Goal: Task Accomplishment & Management: Use online tool/utility

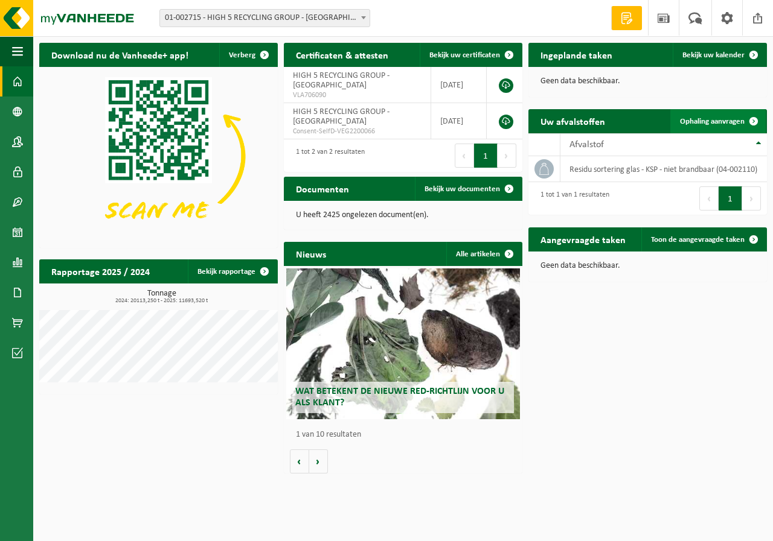
click at [713, 120] on span "Ophaling aanvragen" at bounding box center [712, 122] width 65 height 8
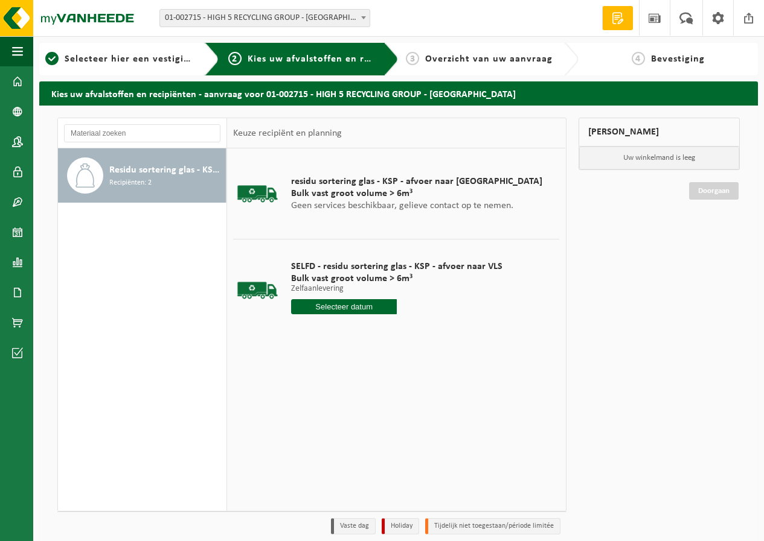
click at [349, 304] on input "text" at bounding box center [344, 306] width 106 height 15
click at [302, 450] on div "25" at bounding box center [302, 452] width 21 height 19
type input "Van 2025-08-25"
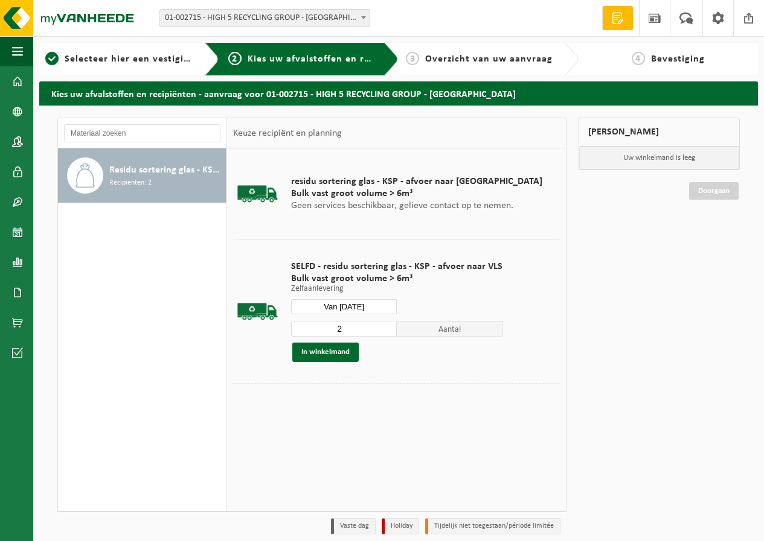
click at [384, 326] on input "2" at bounding box center [344, 329] width 106 height 16
type input "3"
click at [385, 327] on input "3" at bounding box center [344, 329] width 106 height 16
click at [350, 350] on button "In winkelmand" at bounding box center [325, 352] width 66 height 19
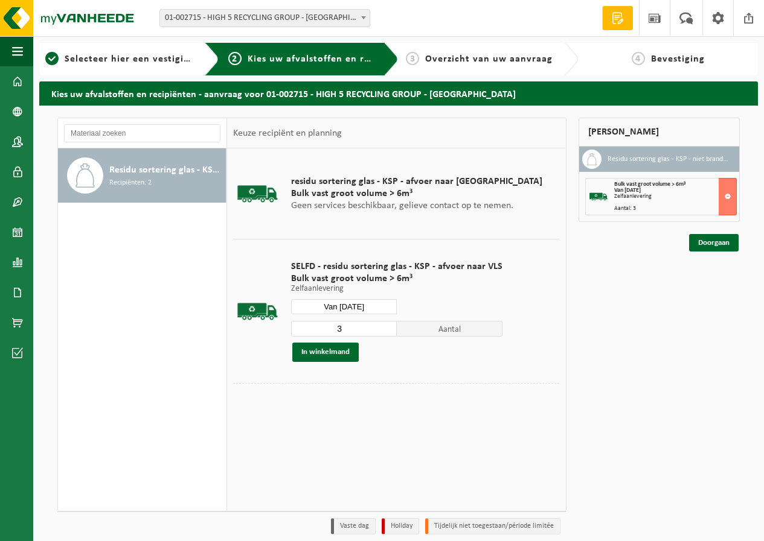
click at [374, 308] on input "Van 2025-08-25" at bounding box center [344, 306] width 106 height 15
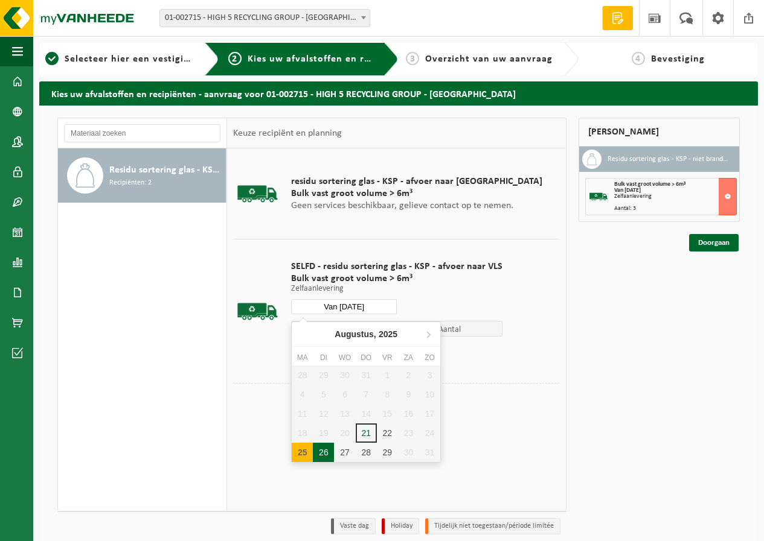
click at [326, 450] on div "26" at bounding box center [323, 452] width 21 height 19
type input "Van 2025-08-26"
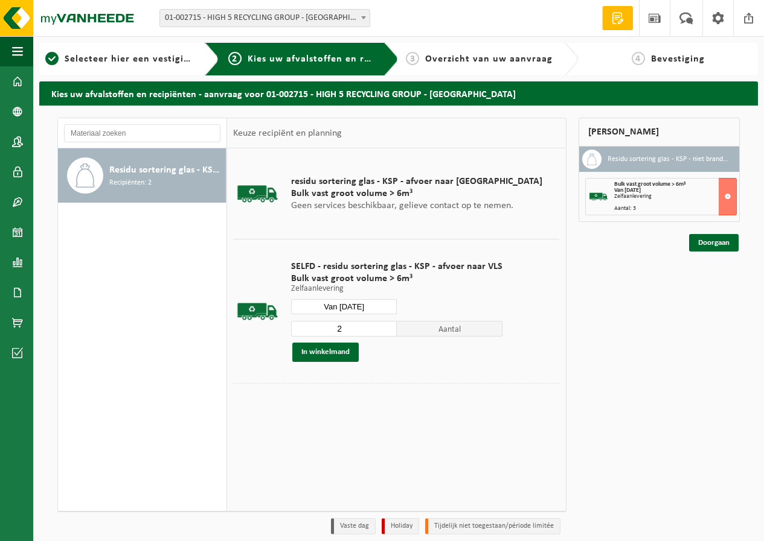
type input "2"
click at [384, 331] on input "2" at bounding box center [344, 329] width 106 height 16
click at [352, 351] on button "In winkelmand" at bounding box center [325, 352] width 66 height 19
click at [363, 305] on input "Van 2025-08-26" at bounding box center [344, 306] width 106 height 15
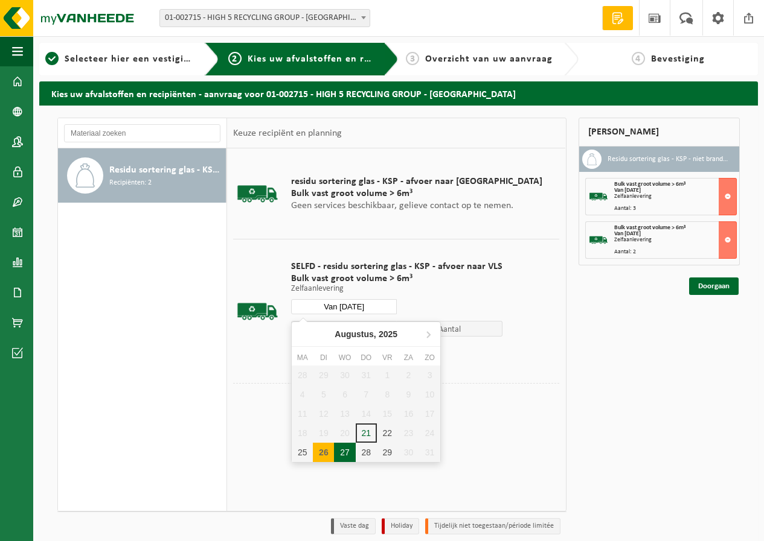
click at [347, 450] on div "27" at bounding box center [344, 452] width 21 height 19
type input "Van 2025-08-27"
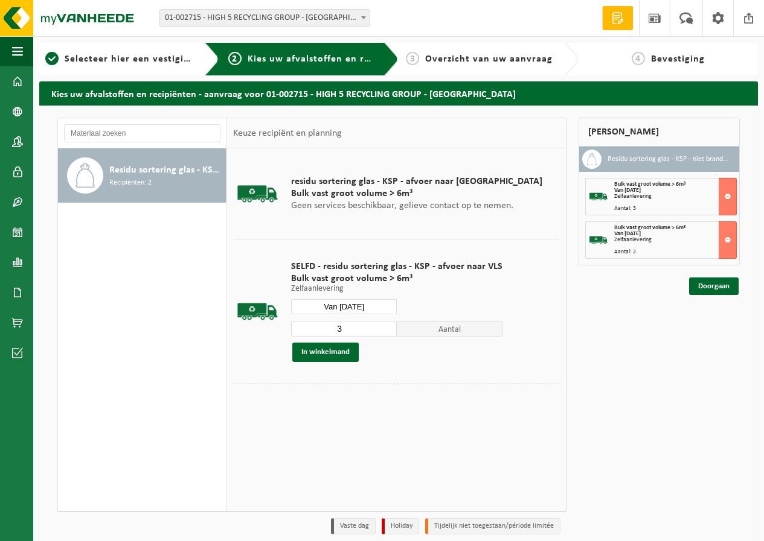
type input "3"
click at [385, 327] on input "3" at bounding box center [344, 329] width 106 height 16
click at [352, 354] on button "In winkelmand" at bounding box center [325, 352] width 66 height 19
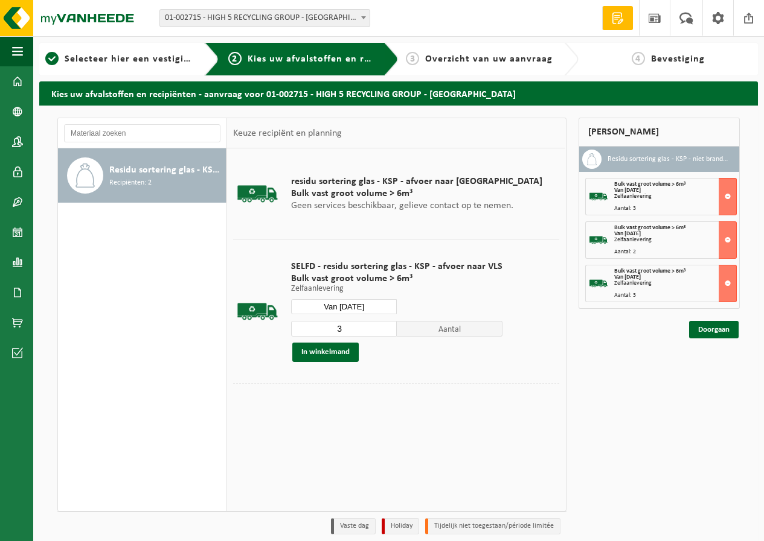
click at [355, 306] on input "Van 2025-08-27" at bounding box center [344, 306] width 106 height 15
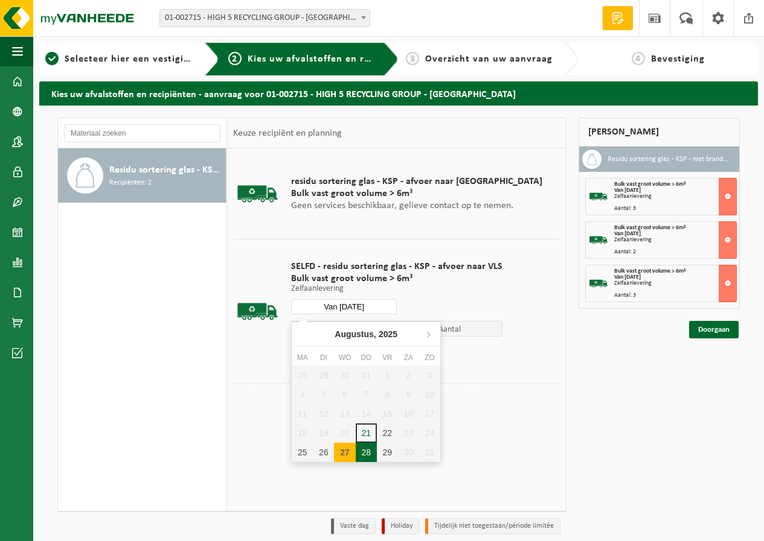
click at [366, 451] on div "28" at bounding box center [366, 452] width 21 height 19
type input "Van 2025-08-28"
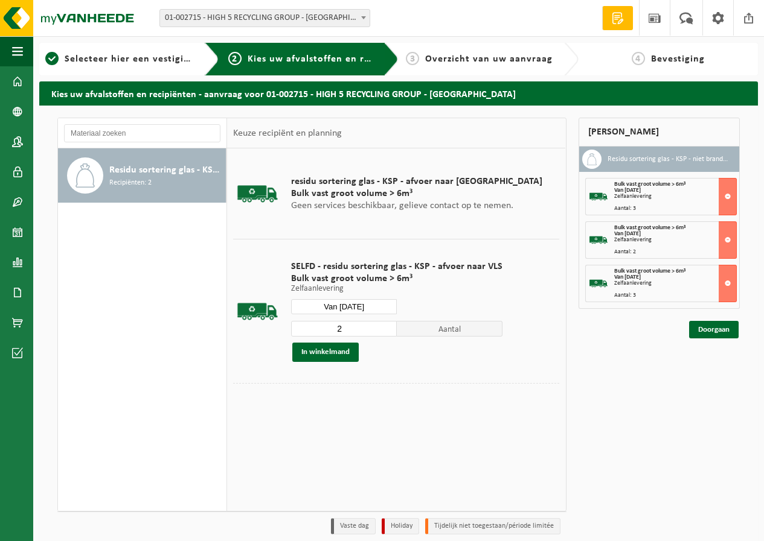
type input "2"
click at [384, 331] on input "2" at bounding box center [344, 329] width 106 height 16
click at [345, 350] on button "In winkelmand" at bounding box center [325, 352] width 66 height 19
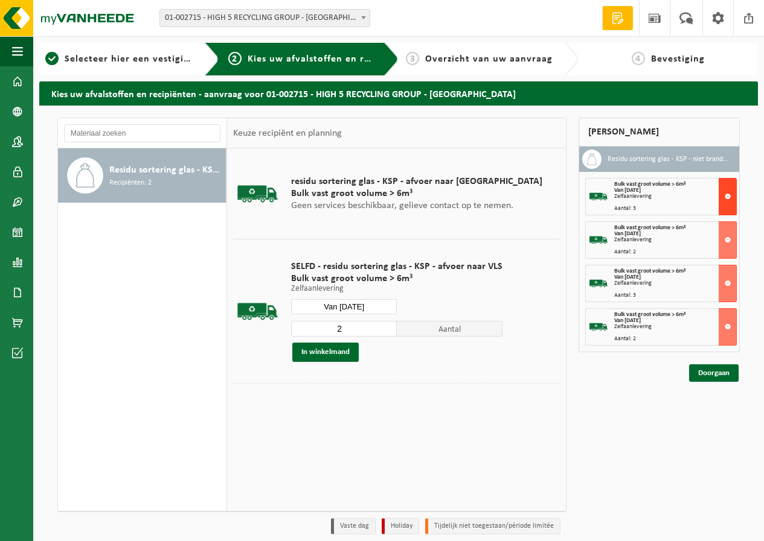
click at [726, 200] on button at bounding box center [727, 196] width 18 height 37
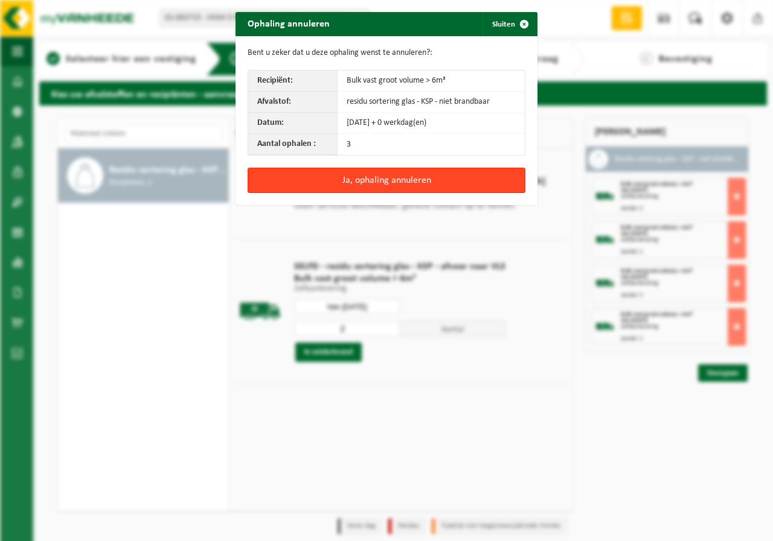
click at [429, 176] on button "Ja, ophaling annuleren" at bounding box center [386, 180] width 278 height 25
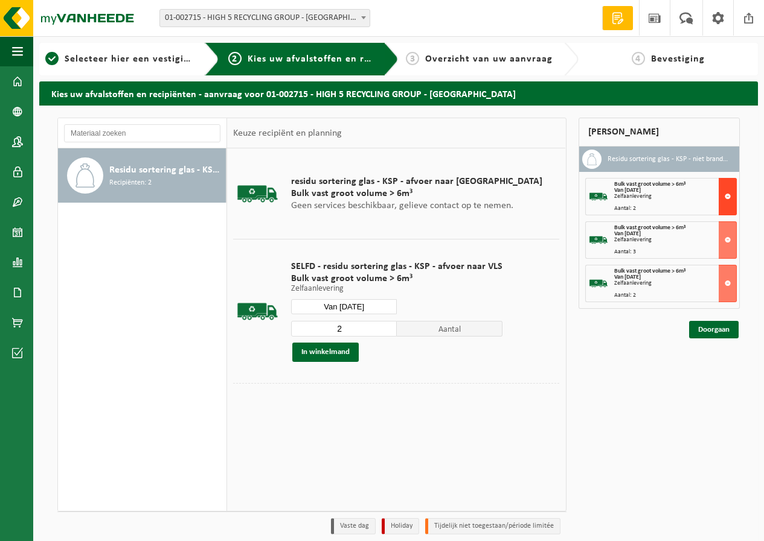
click at [722, 190] on button at bounding box center [727, 196] width 18 height 37
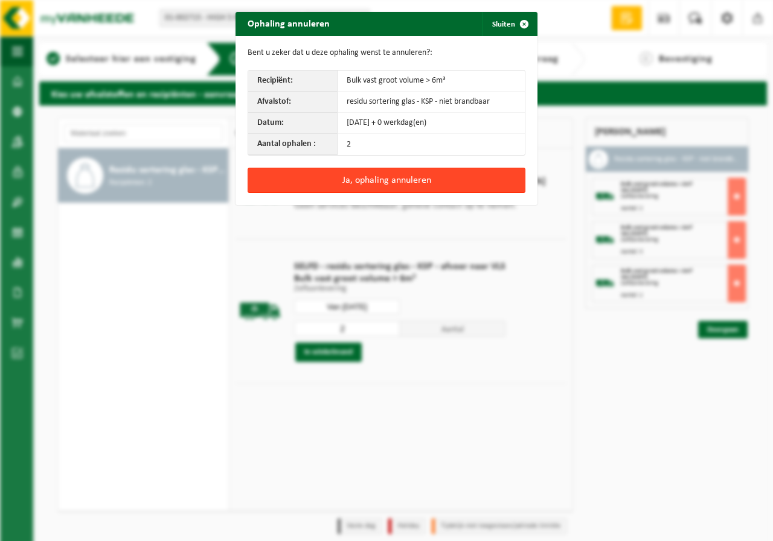
click at [398, 179] on button "Ja, ophaling annuleren" at bounding box center [386, 180] width 278 height 25
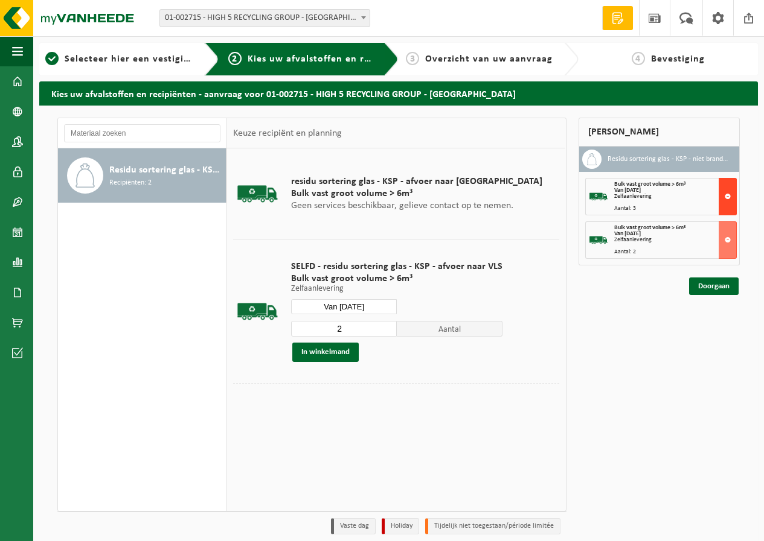
click at [729, 201] on button at bounding box center [727, 196] width 18 height 37
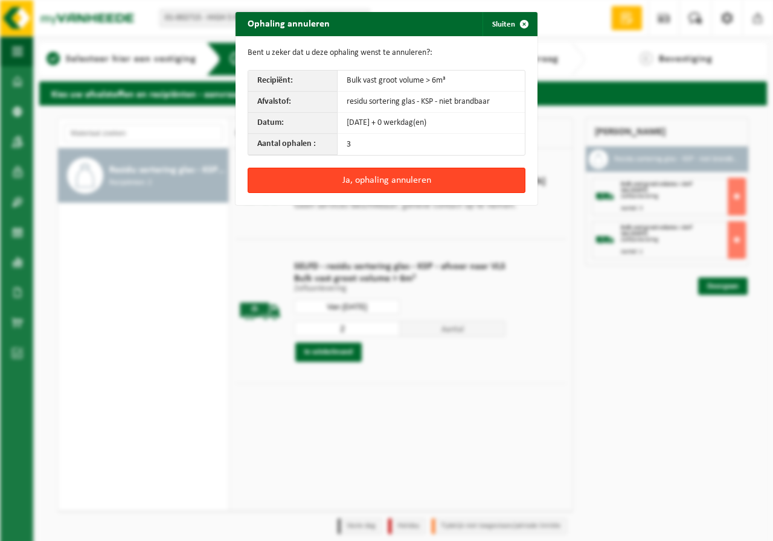
click at [454, 179] on button "Ja, ophaling annuleren" at bounding box center [386, 180] width 278 height 25
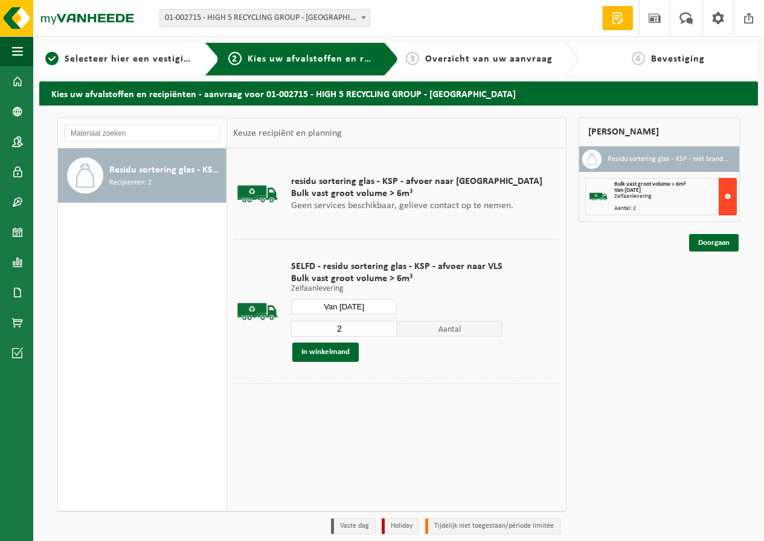
click at [727, 198] on button at bounding box center [727, 196] width 18 height 37
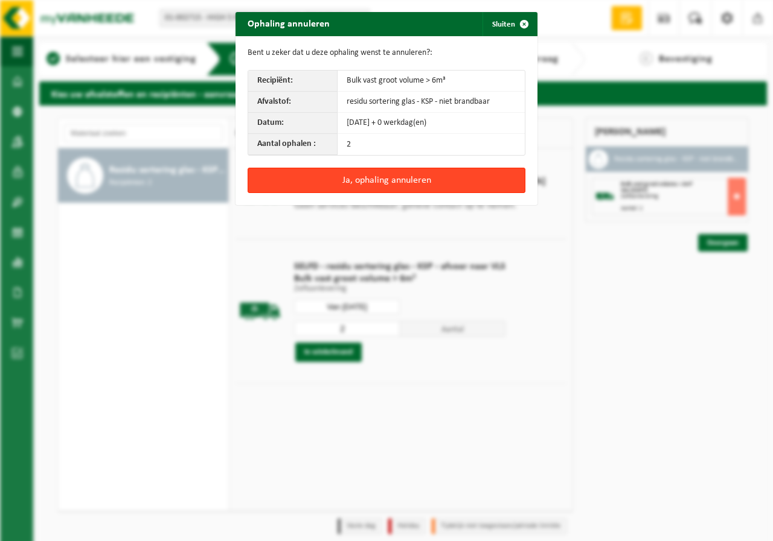
click at [381, 187] on button "Ja, ophaling annuleren" at bounding box center [386, 180] width 278 height 25
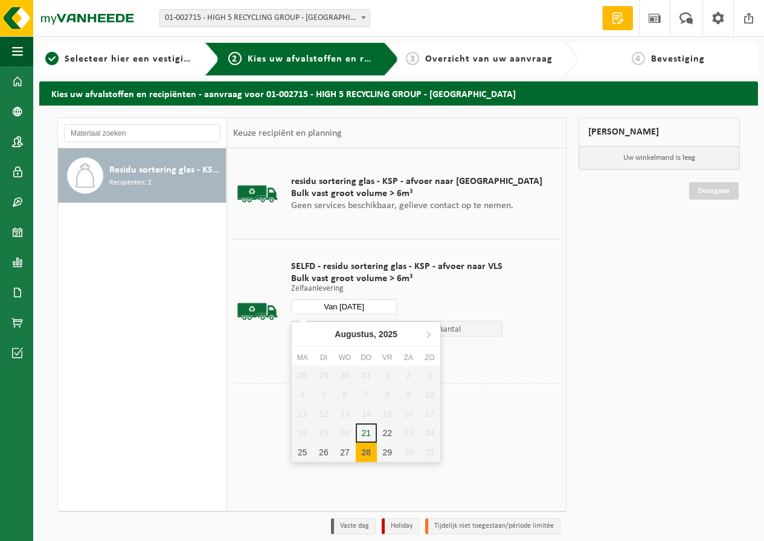
click at [361, 307] on input "Van 2025-08-28" at bounding box center [344, 306] width 106 height 15
click at [300, 453] on div "25" at bounding box center [302, 452] width 21 height 19
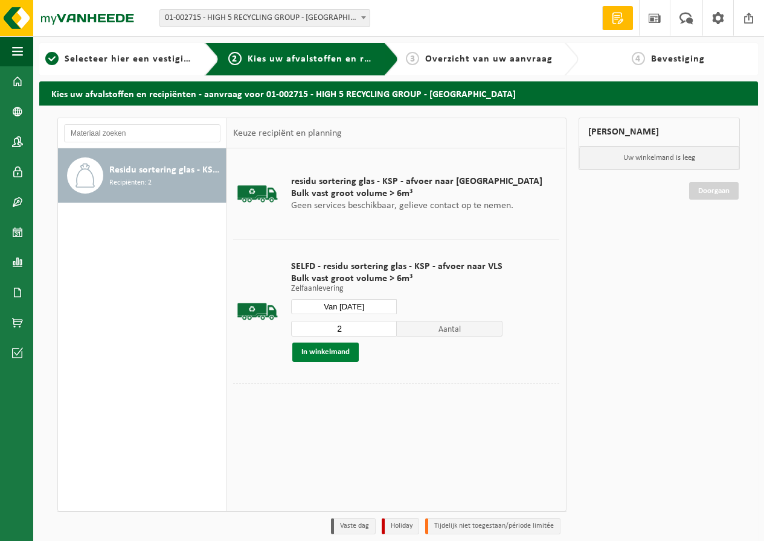
click at [321, 352] on button "In winkelmand" at bounding box center [325, 352] width 66 height 19
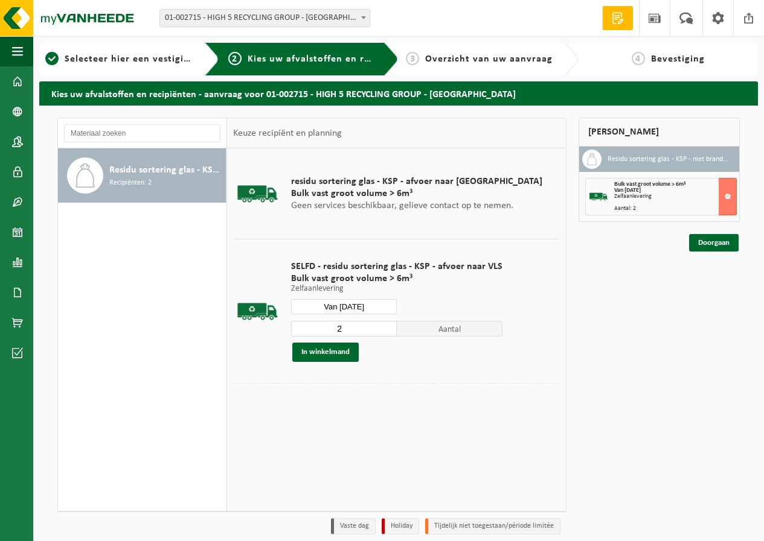
click at [368, 305] on input "Van 2025-08-25" at bounding box center [344, 306] width 106 height 15
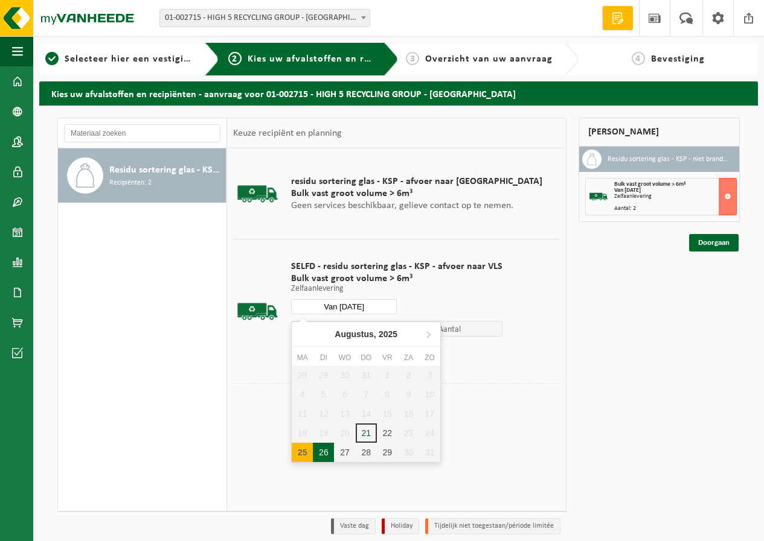
click at [329, 451] on div "26" at bounding box center [323, 452] width 21 height 19
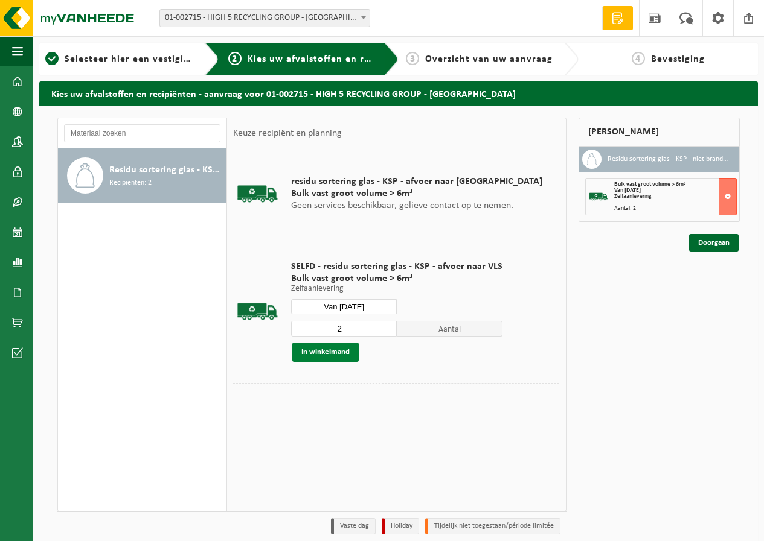
click at [339, 351] on button "In winkelmand" at bounding box center [325, 352] width 66 height 19
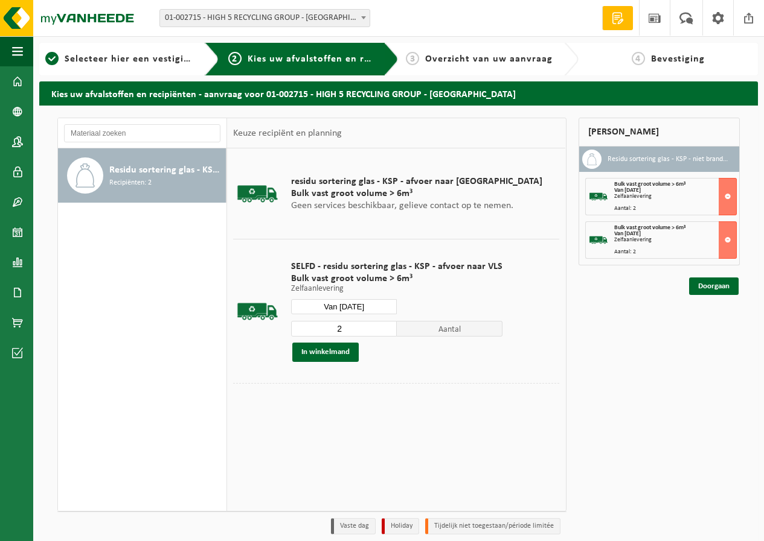
click at [363, 308] on input "Van 2025-08-26" at bounding box center [344, 306] width 106 height 15
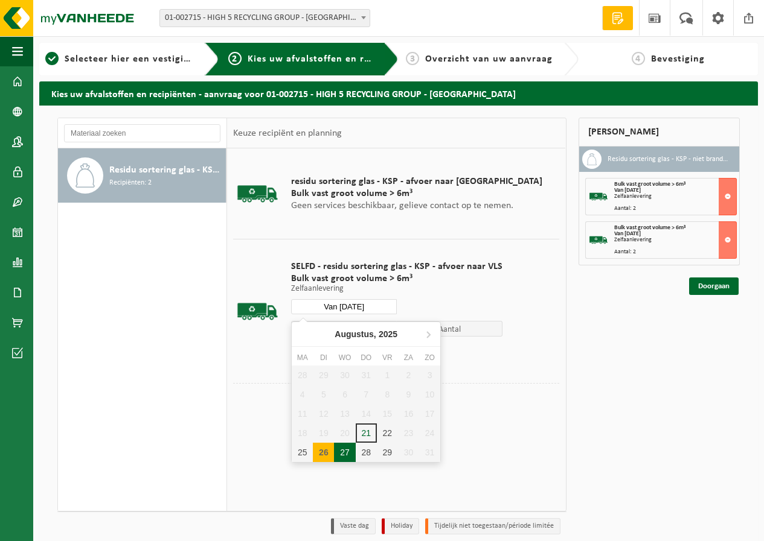
click at [348, 451] on div "27" at bounding box center [344, 452] width 21 height 19
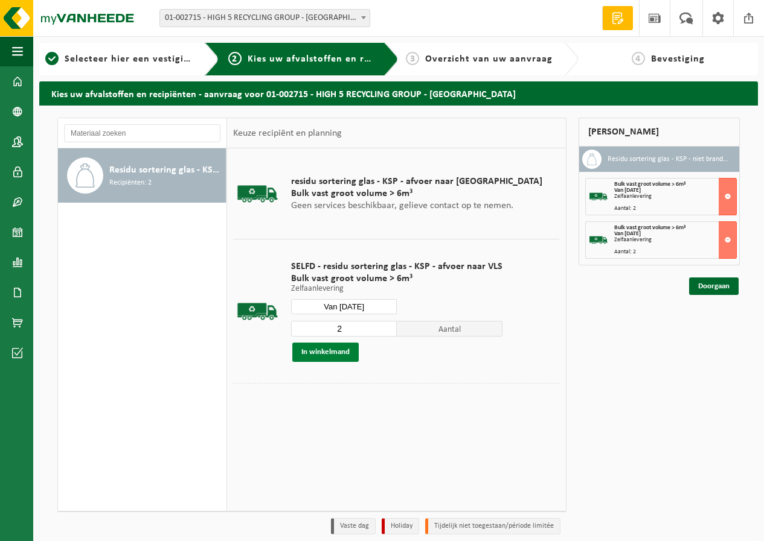
click at [341, 354] on button "In winkelmand" at bounding box center [325, 352] width 66 height 19
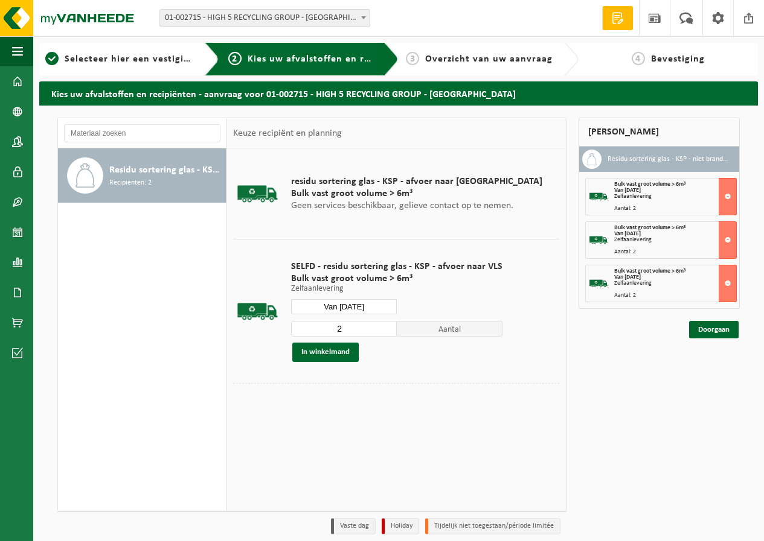
click at [349, 311] on input "Van 2025-08-27" at bounding box center [344, 306] width 106 height 15
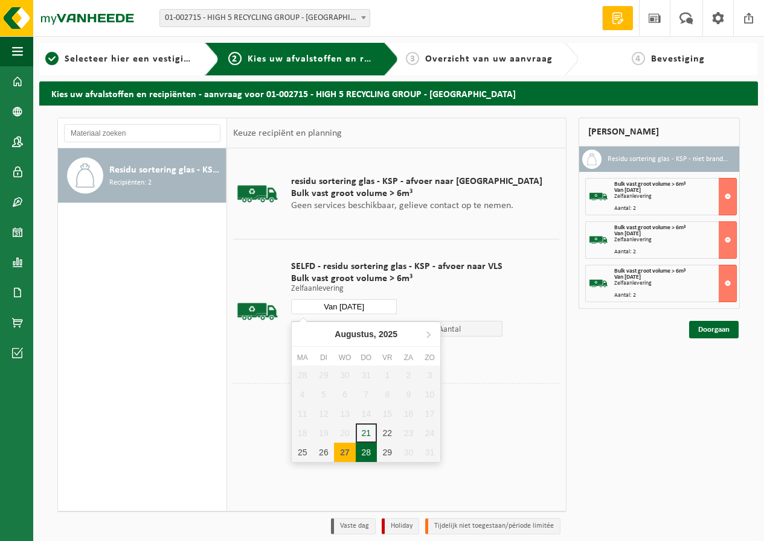
click at [363, 453] on div "28" at bounding box center [366, 452] width 21 height 19
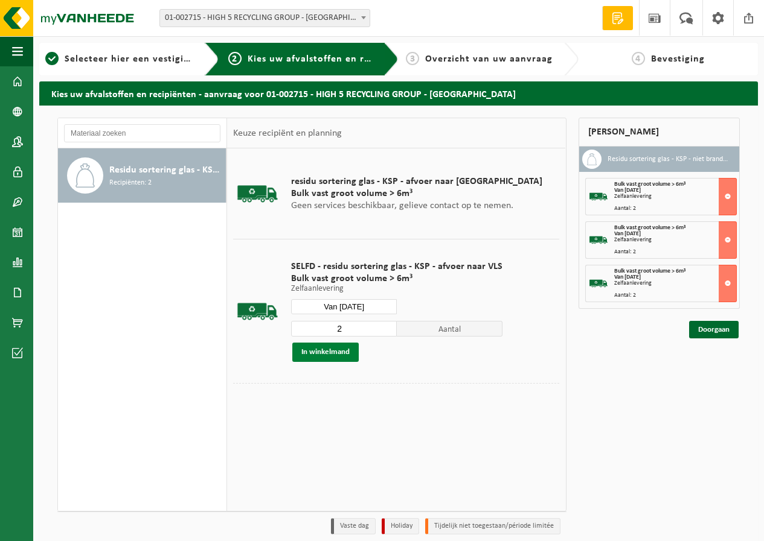
click at [326, 353] on button "In winkelmand" at bounding box center [325, 352] width 66 height 19
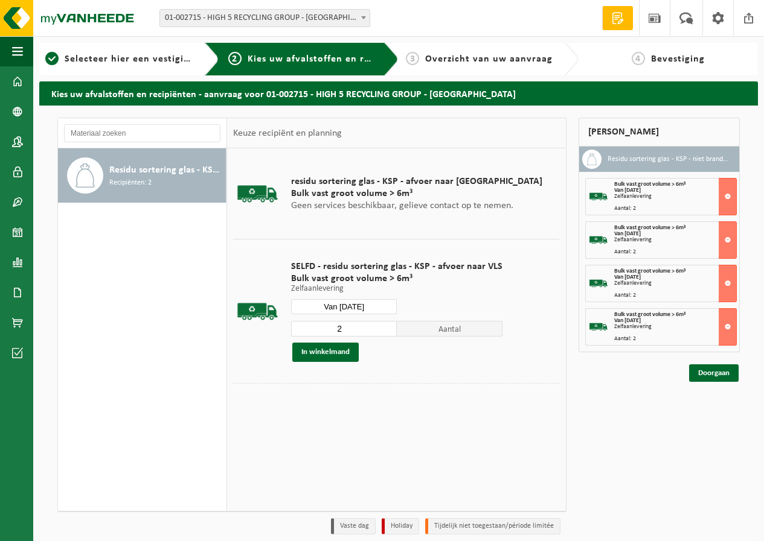
click at [346, 307] on input "Van 2025-08-28" at bounding box center [344, 306] width 106 height 15
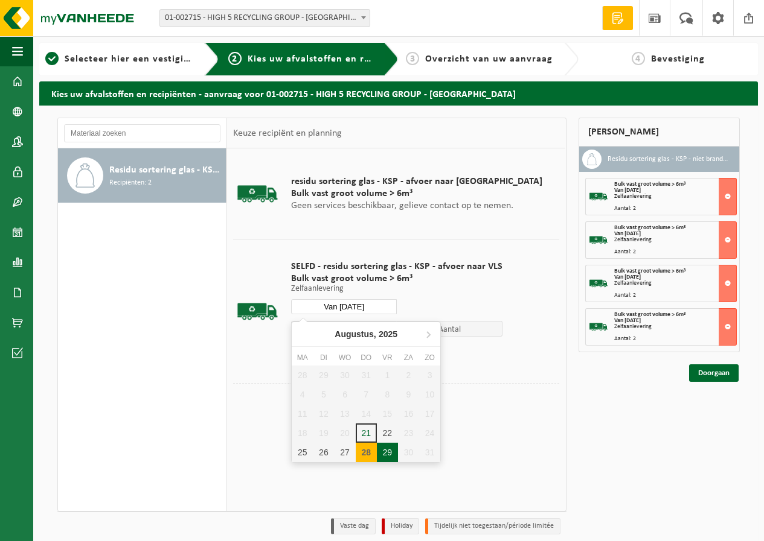
click at [381, 457] on div "29" at bounding box center [387, 452] width 21 height 19
type input "Van 2025-08-29"
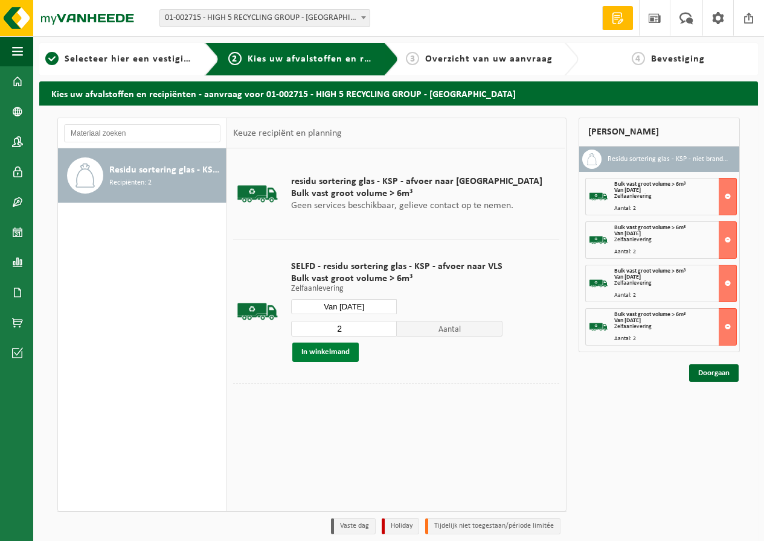
click at [335, 354] on button "In winkelmand" at bounding box center [325, 352] width 66 height 19
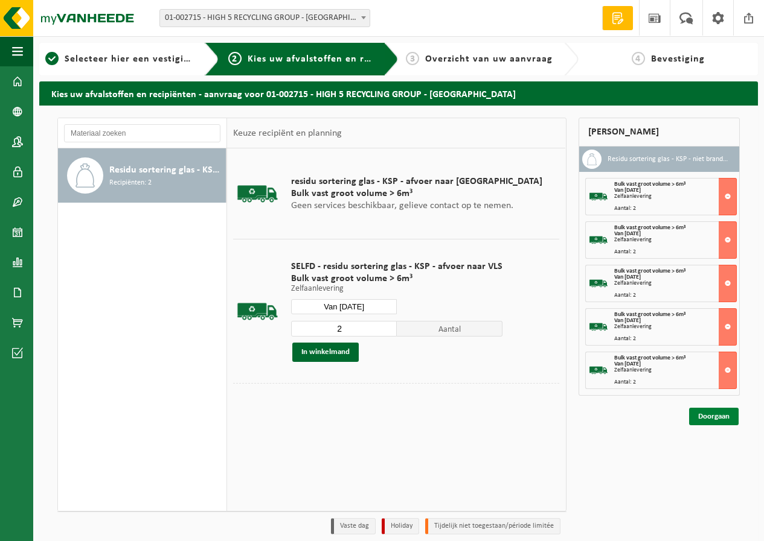
click at [699, 418] on link "Doorgaan" at bounding box center [713, 417] width 49 height 18
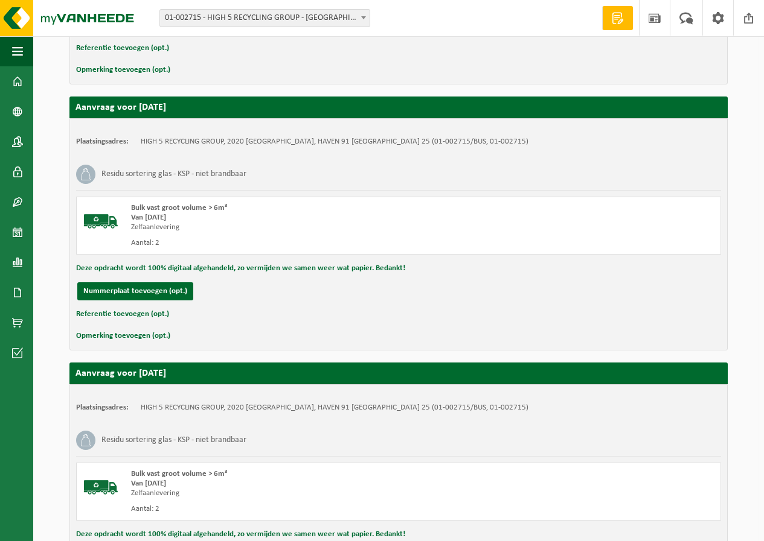
scroll to position [1103, 0]
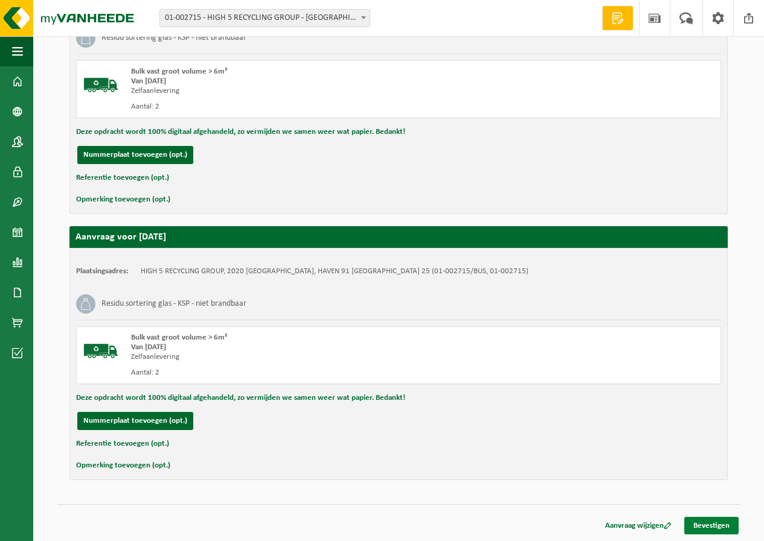
click at [711, 520] on link "Bevestigen" at bounding box center [711, 526] width 54 height 18
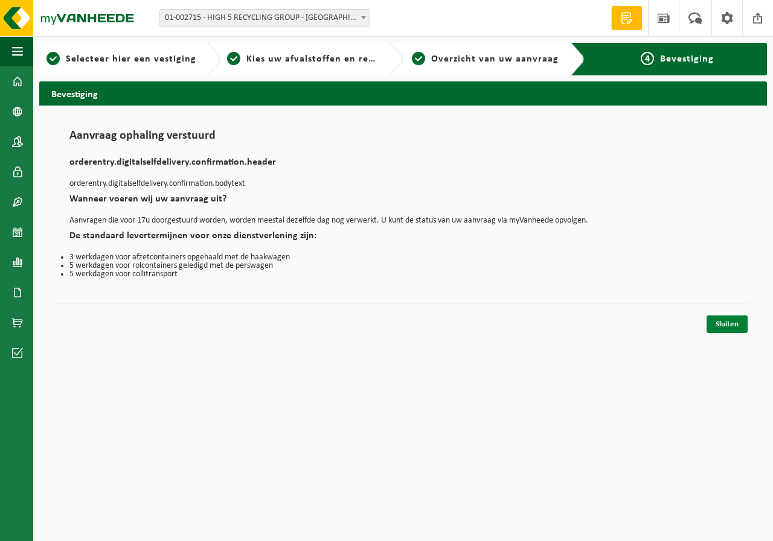
click at [722, 325] on link "Sluiten" at bounding box center [726, 325] width 41 height 18
